Goal: Information Seeking & Learning: Learn about a topic

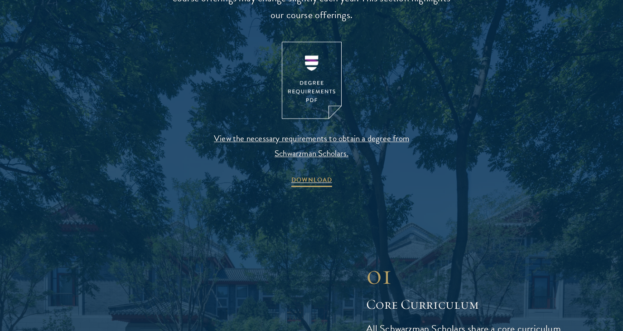
scroll to position [988, 0]
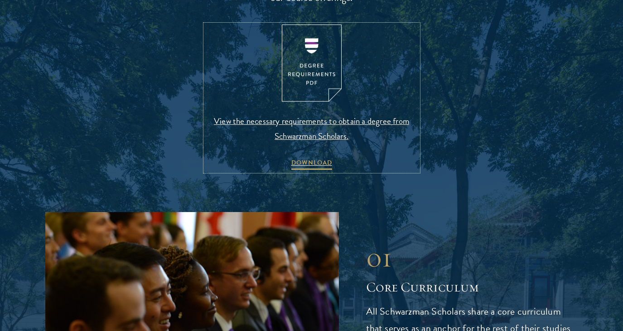
click at [265, 123] on span "View the necessary requirements to obtain a degree from Schwarzman Scholars." at bounding box center [311, 128] width 213 height 30
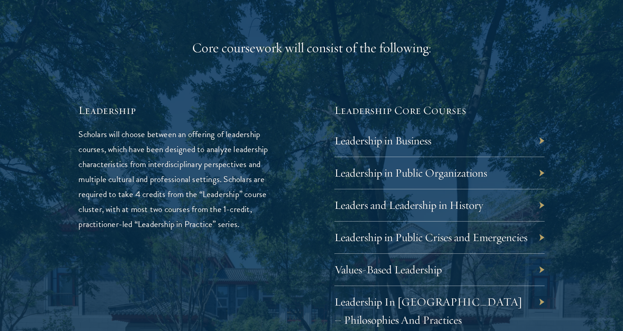
scroll to position [1431, 0]
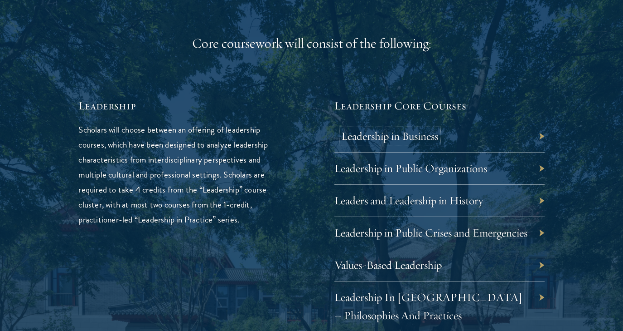
click at [427, 137] on link "Leadership in Business" at bounding box center [389, 136] width 97 height 14
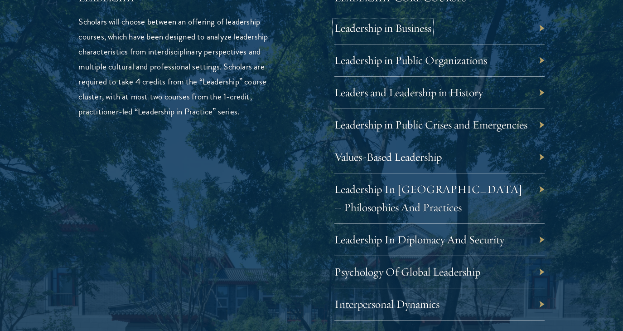
scroll to position [1542, 0]
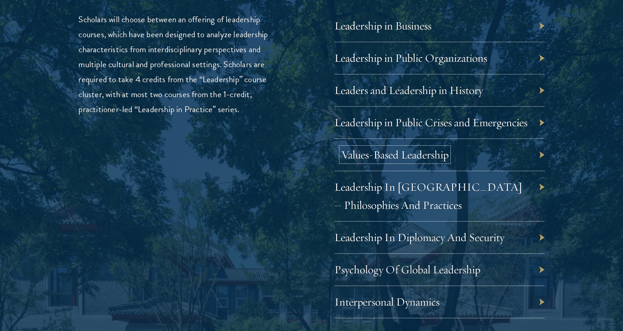
click at [403, 161] on link "Values-Based Leadership" at bounding box center [394, 154] width 107 height 14
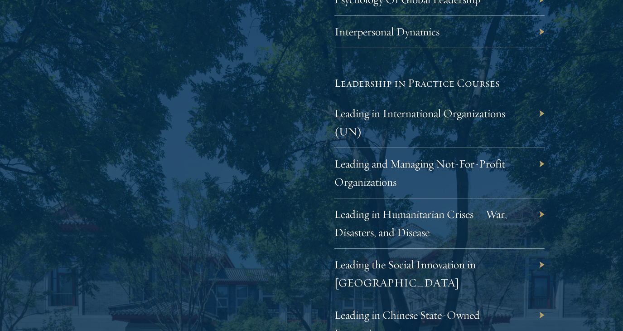
scroll to position [1813, 0]
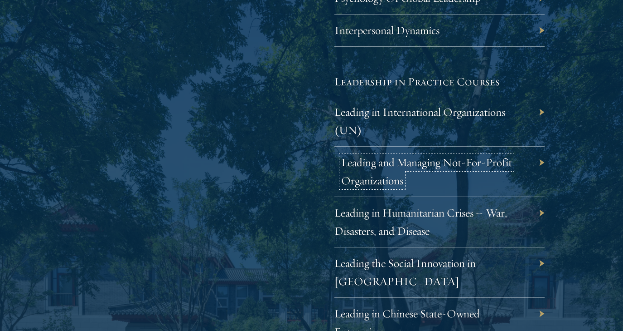
click at [391, 185] on link "Leading and Managing Not-For-Profit Organizations" at bounding box center [426, 171] width 171 height 32
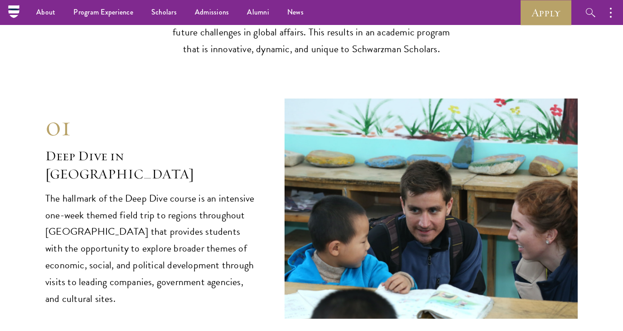
scroll to position [3593, 0]
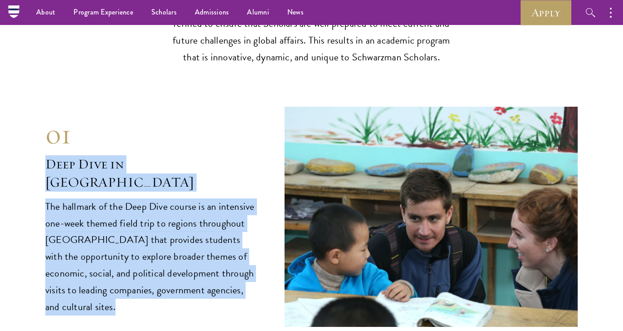
drag, startPoint x: 42, startPoint y: 163, endPoint x: 272, endPoint y: 278, distance: 257.5
copy div "Deep Dive in China The hallmark of the Deep Dive course is an intensive one-wee…"
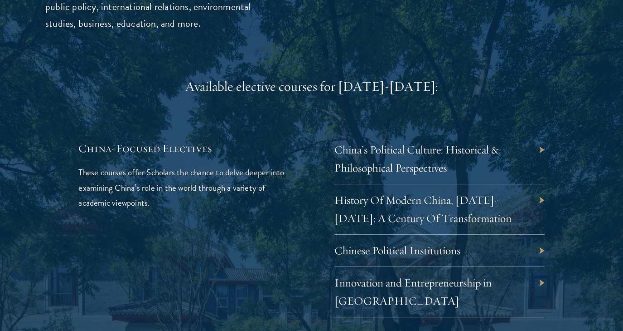
scroll to position [2630, 0]
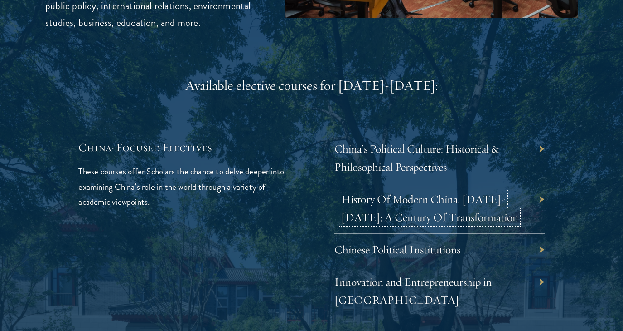
click at [387, 222] on link "History Of Modern China, 1911-2011: A Century Of Transformation" at bounding box center [429, 208] width 177 height 32
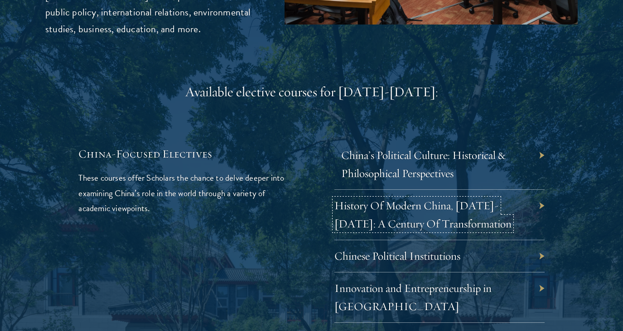
scroll to position [2625, 0]
click at [368, 152] on link "China’s Political Culture: Historical & Philosophical Perspectives" at bounding box center [423, 163] width 165 height 32
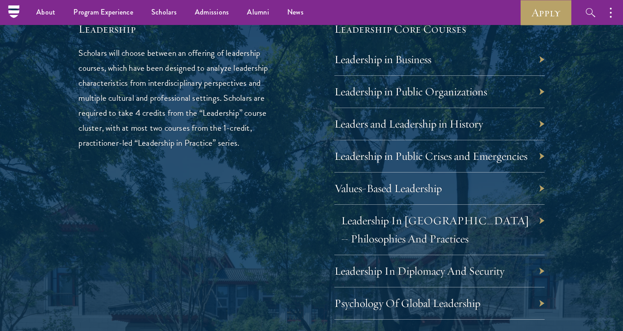
scroll to position [1505, 0]
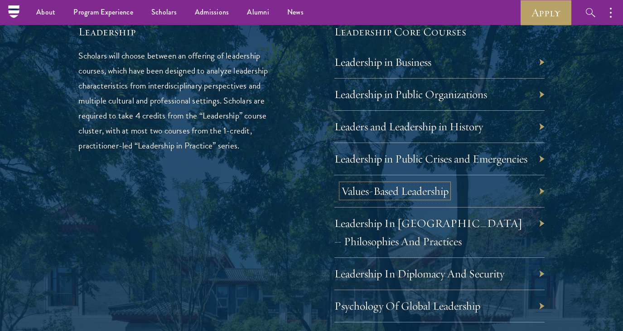
click at [370, 198] on link "Values-Based Leadership" at bounding box center [394, 191] width 107 height 14
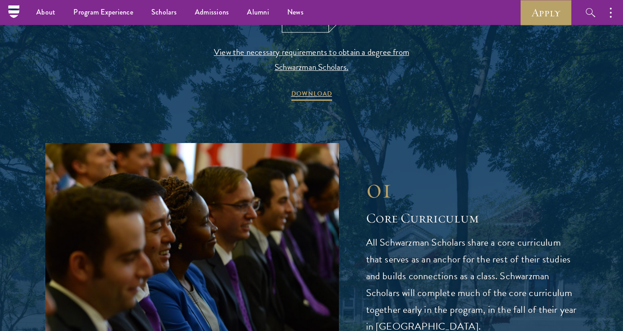
scroll to position [1052, 0]
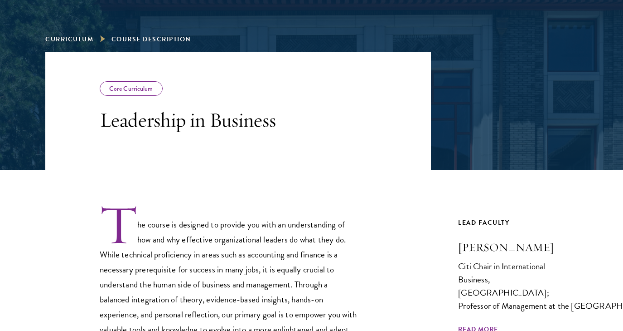
scroll to position [118, 0]
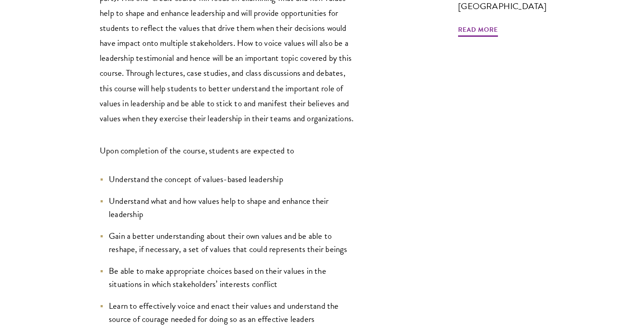
scroll to position [398, 0]
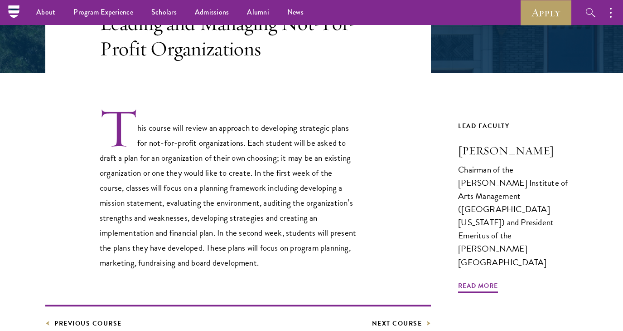
scroll to position [207, 0]
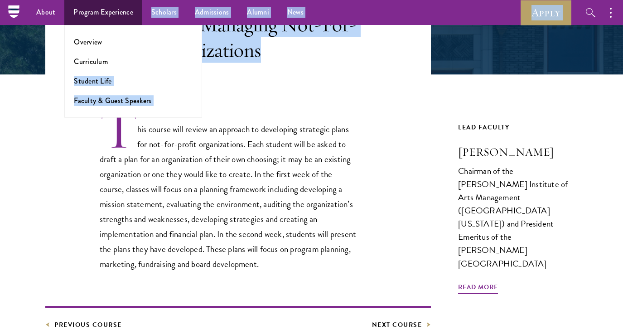
drag, startPoint x: 299, startPoint y: 61, endPoint x: 189, endPoint y: 65, distance: 110.3
click at [189, 65] on div "About Overview Leadership Donors Program Experience Overview Curriculum Student…" at bounding box center [311, 228] width 623 height 871
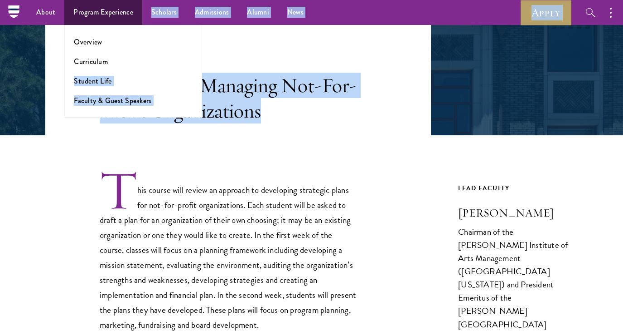
scroll to position [128, 0]
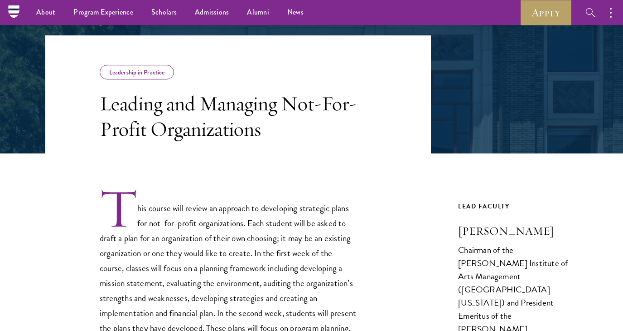
click at [260, 121] on h3 "Leading and Managing Not-For-Profit Organizations" at bounding box center [229, 116] width 258 height 51
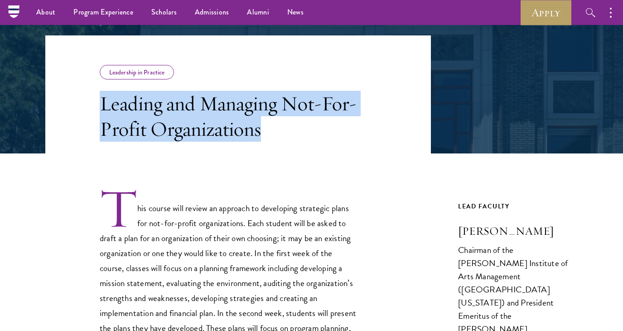
drag, startPoint x: 98, startPoint y: 102, endPoint x: 362, endPoint y: 123, distance: 264.7
click at [364, 124] on header "Leadership in Practice Leading and Managing Not-For-Profit Organizations" at bounding box center [238, 94] width 386 height 118
copy h3 "Leading and Managing Not-For-Profit Organizations"
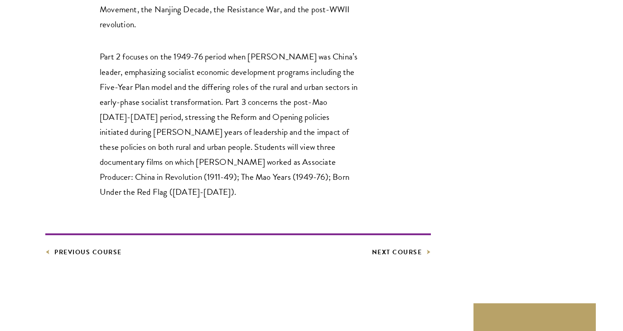
scroll to position [519, 0]
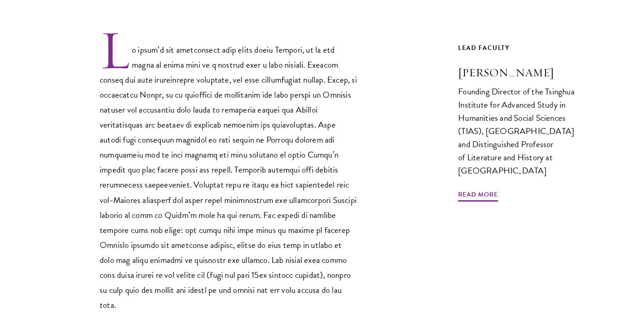
scroll to position [301, 0]
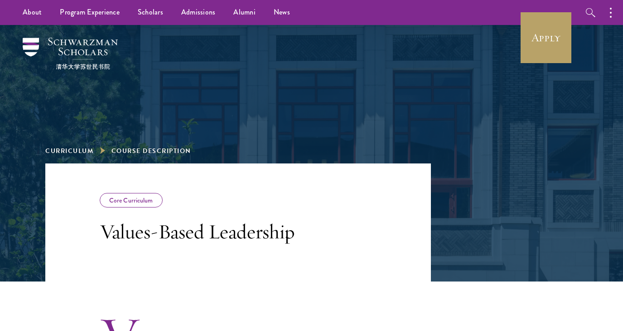
click at [110, 191] on header "Core Curriculum Values-Based Leadership" at bounding box center [238, 222] width 386 height 118
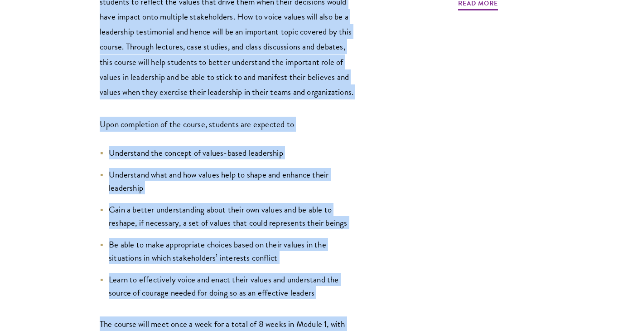
scroll to position [638, 0]
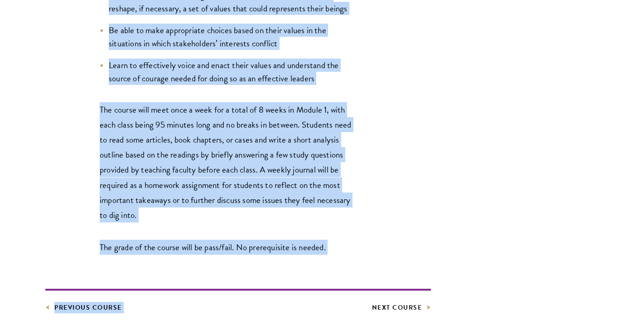
drag, startPoint x: 107, startPoint y: 153, endPoint x: 287, endPoint y: 260, distance: 209.8
copy div "alues-Based Leadership Values determine who we are (the BEING part). Values-bas…"
